Goal: Information Seeking & Learning: Learn about a topic

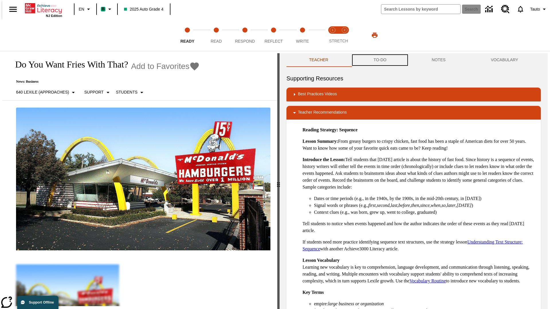
click at [379, 60] on button "TO-DO" at bounding box center [380, 60] width 58 height 14
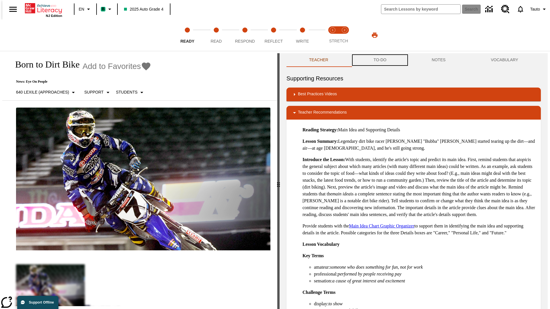
click at [379, 60] on button "TO-DO" at bounding box center [380, 60] width 58 height 14
